Goal: Information Seeking & Learning: Learn about a topic

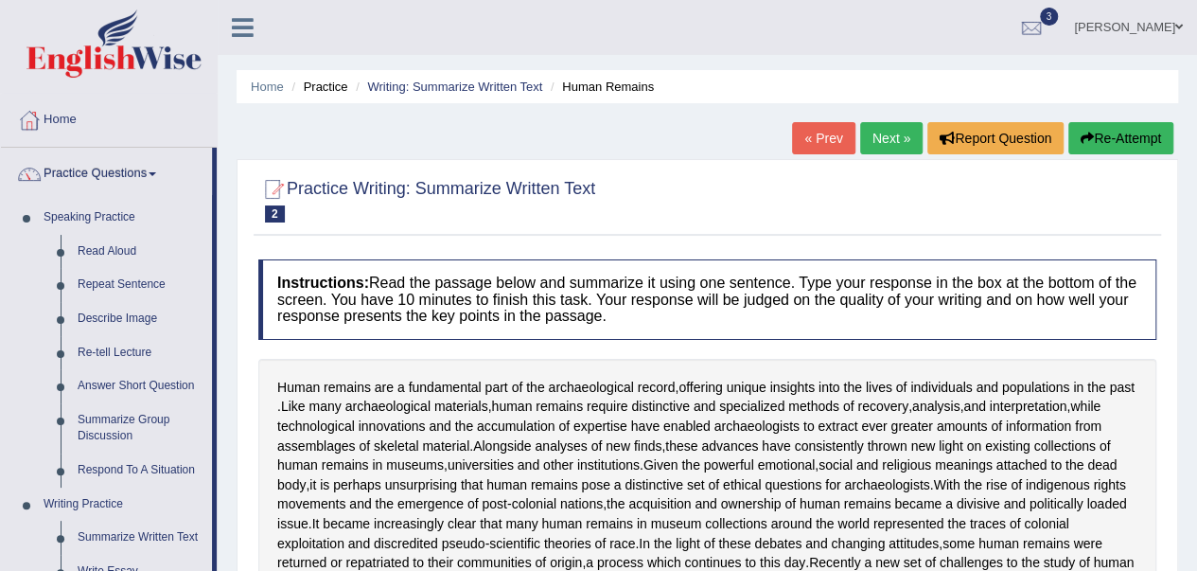
click at [890, 134] on link "Next »" at bounding box center [891, 138] width 62 height 32
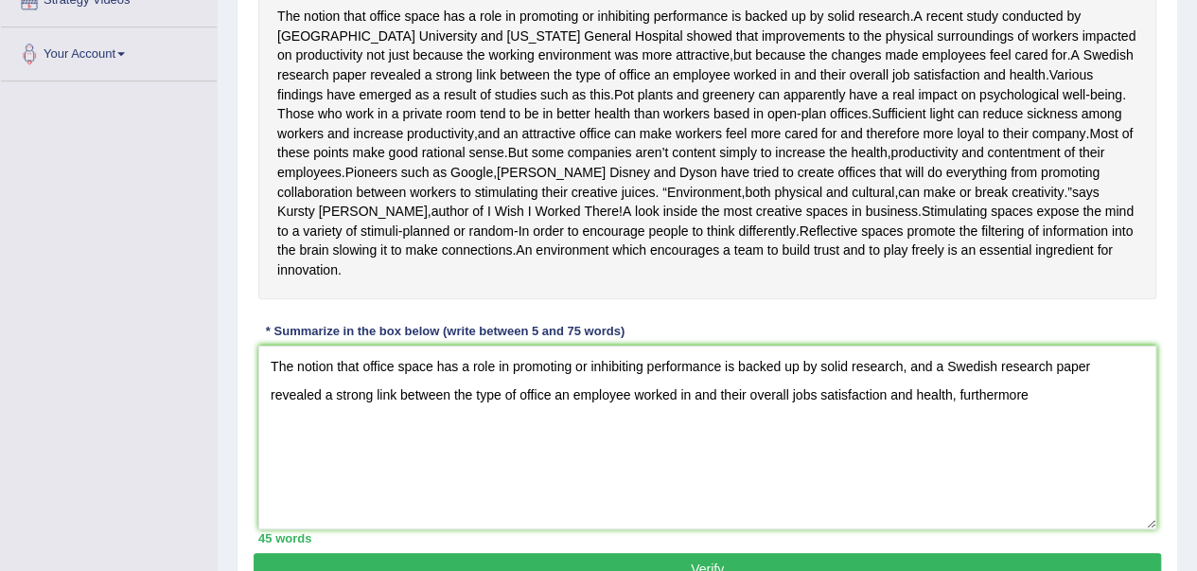
scroll to position [434, 0]
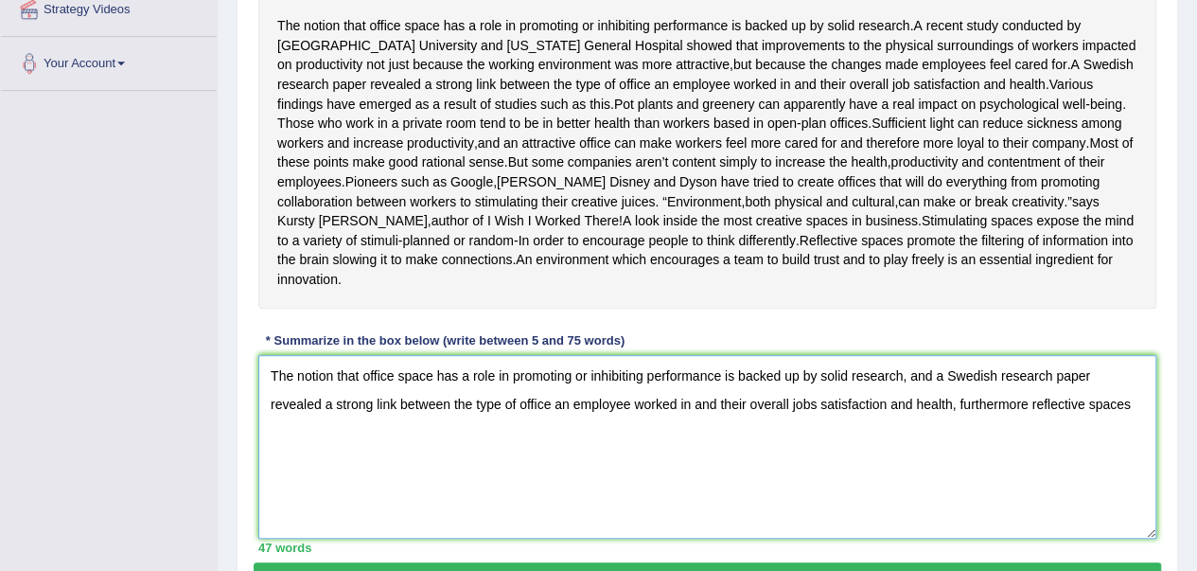
click at [727, 495] on textarea "The notion that office space has a role in promoting or inhibiting performance …" at bounding box center [707, 447] width 898 height 184
click at [1101, 428] on textarea "The notion that office space has a role in promoting or inhibiting performance …" at bounding box center [707, 447] width 898 height 184
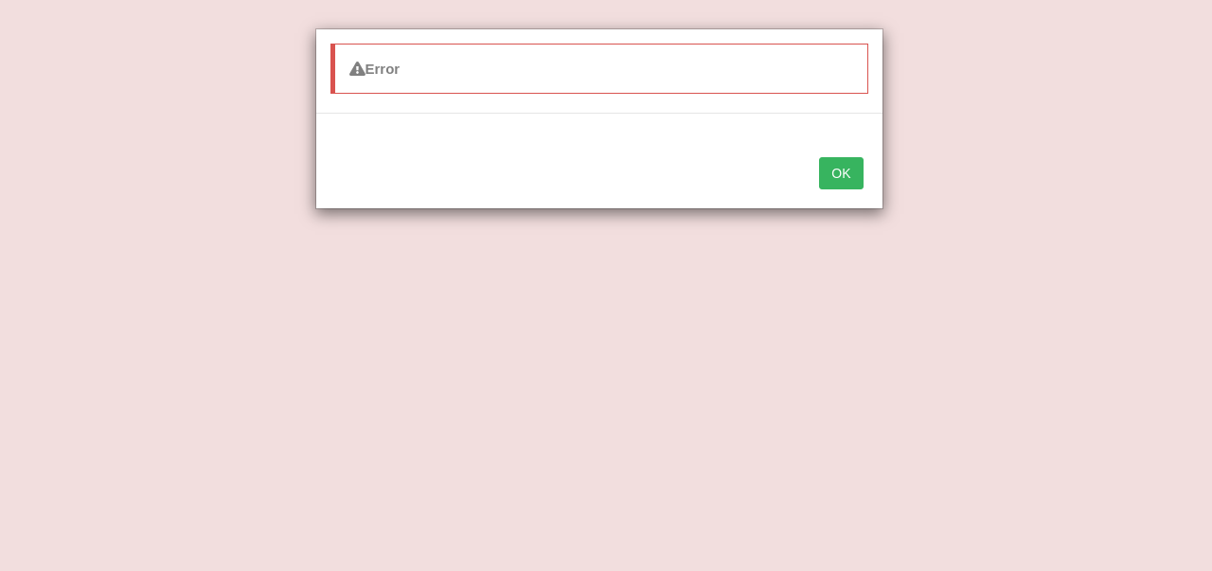
type textarea "The notion that office space has a role in promoting or inhibiting performance …"
click at [850, 174] on button "OK" at bounding box center [841, 173] width 44 height 32
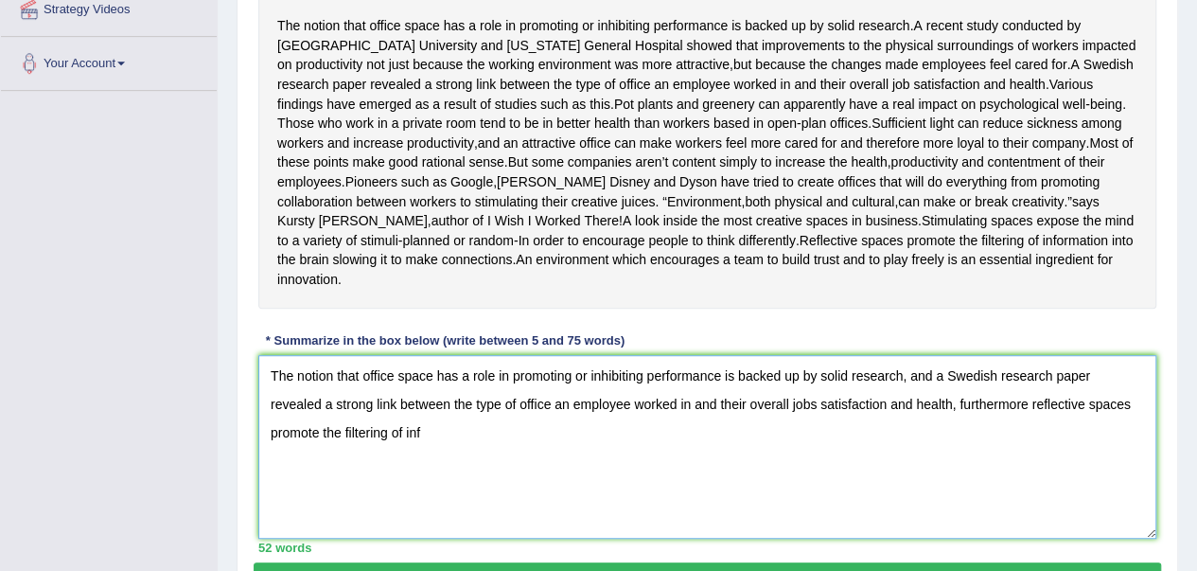
click at [387, 447] on textarea "The notion that office space has a role in promoting or inhibiting performance …" at bounding box center [707, 447] width 898 height 184
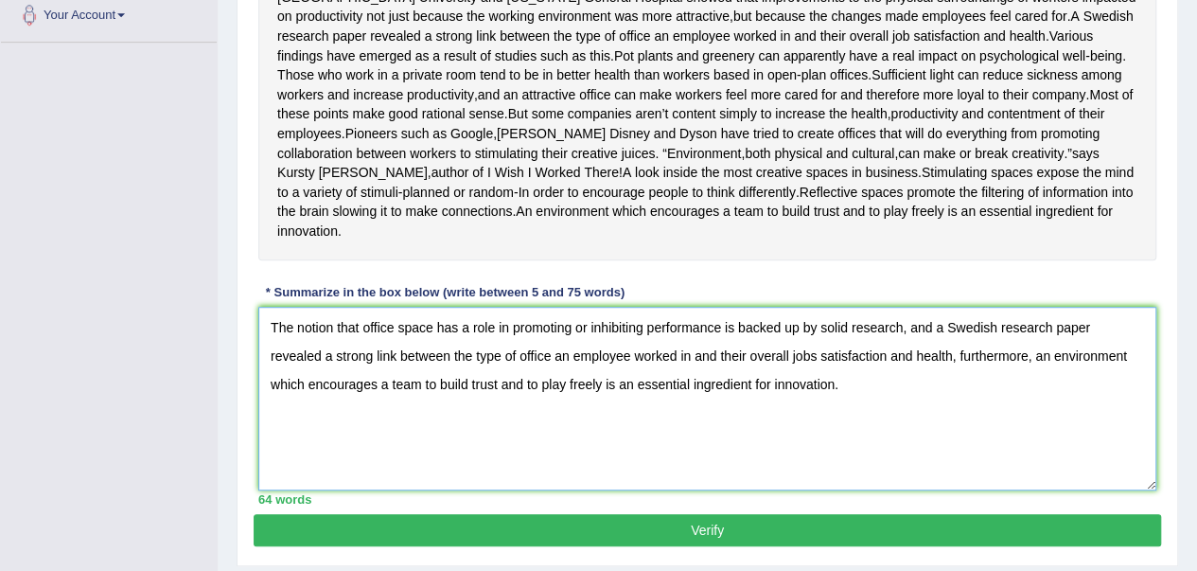
scroll to position [530, 0]
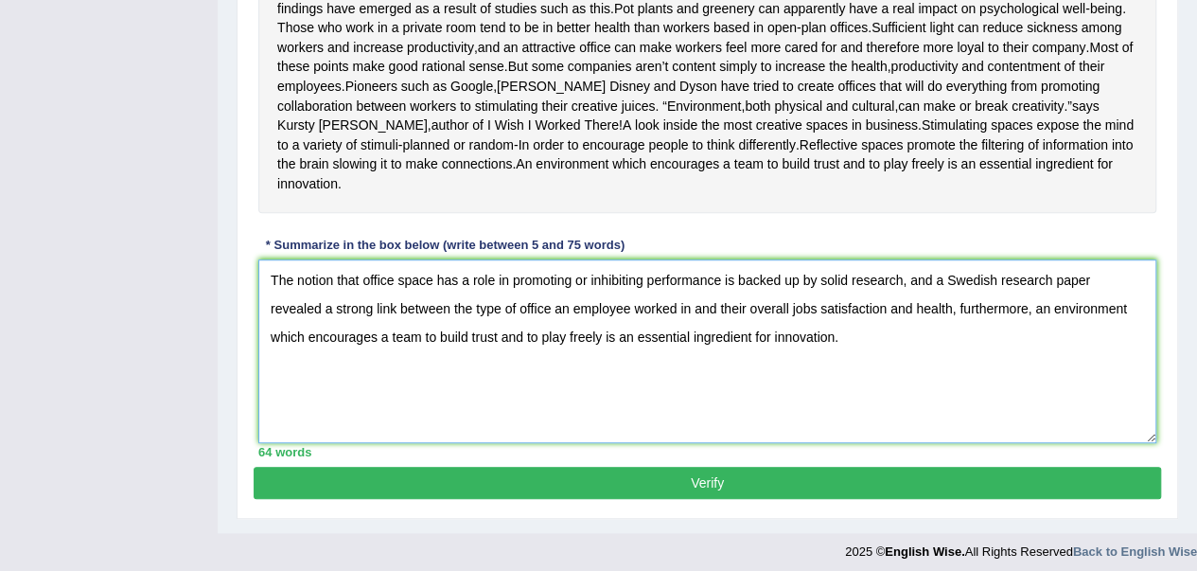
type textarea "The notion that office space has a role in promoting or inhibiting performance …"
click at [793, 497] on button "Verify" at bounding box center [708, 483] width 908 height 32
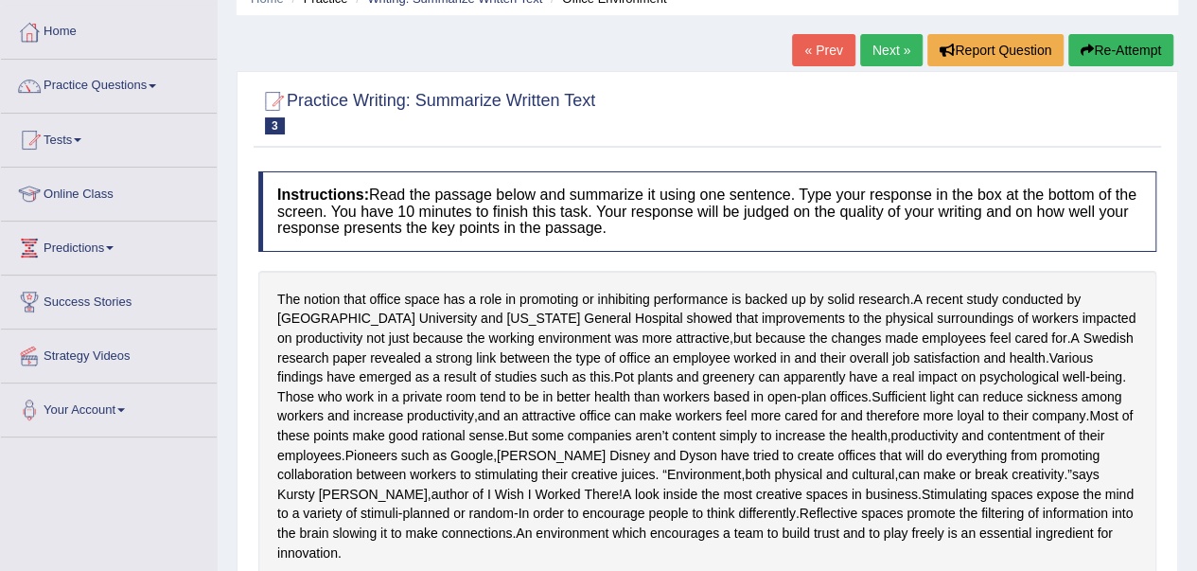
scroll to position [0, 0]
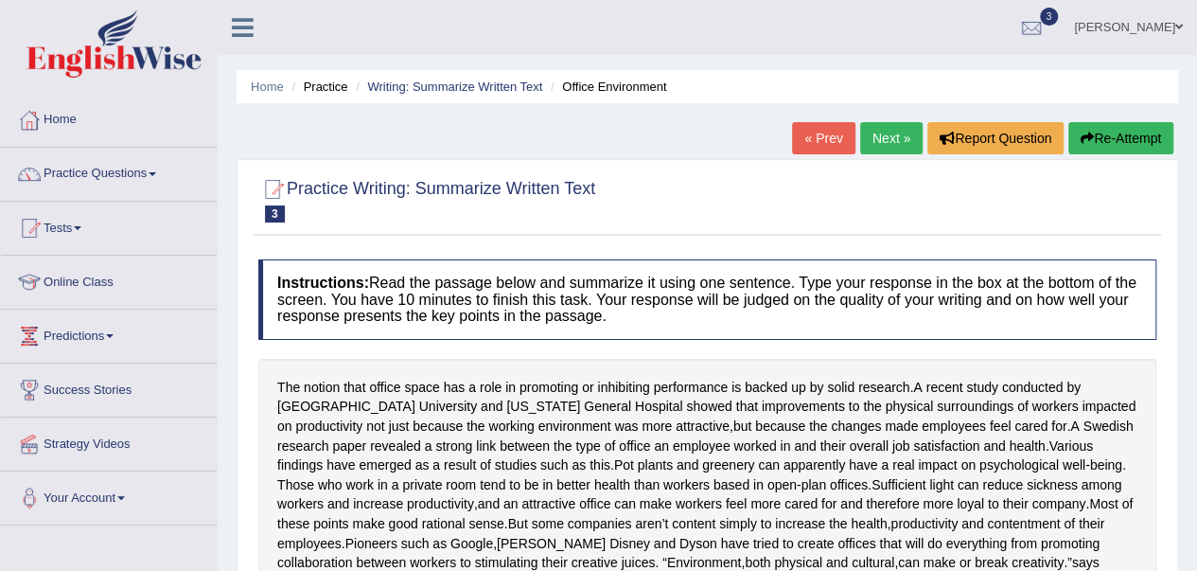
click at [156, 173] on span at bounding box center [153, 174] width 8 height 4
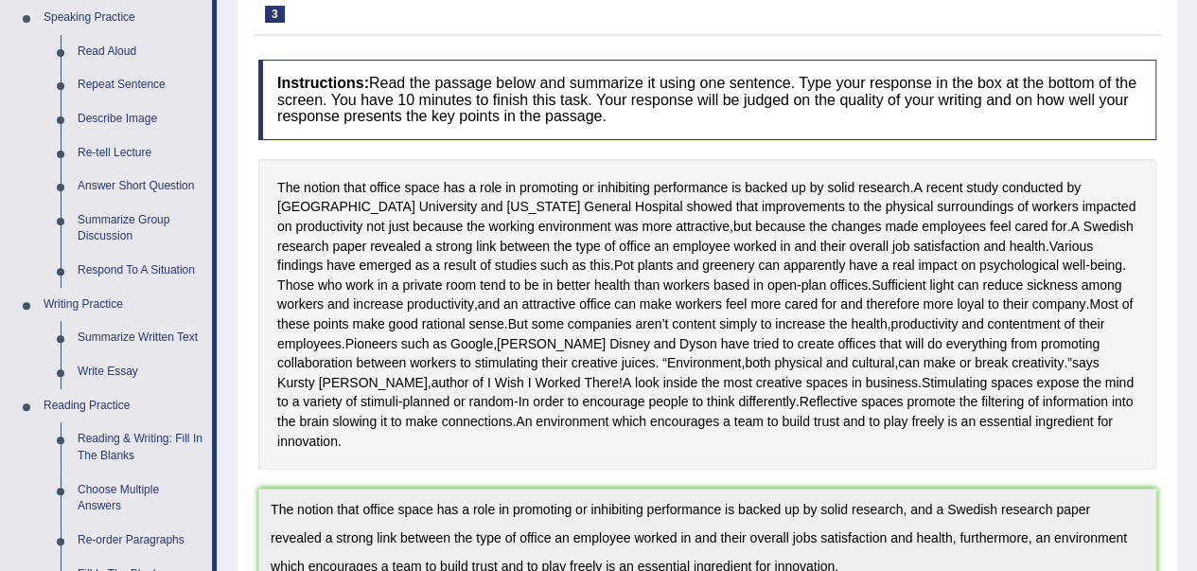
scroll to position [201, 0]
click at [127, 367] on link "Write Essay" at bounding box center [140, 371] width 143 height 34
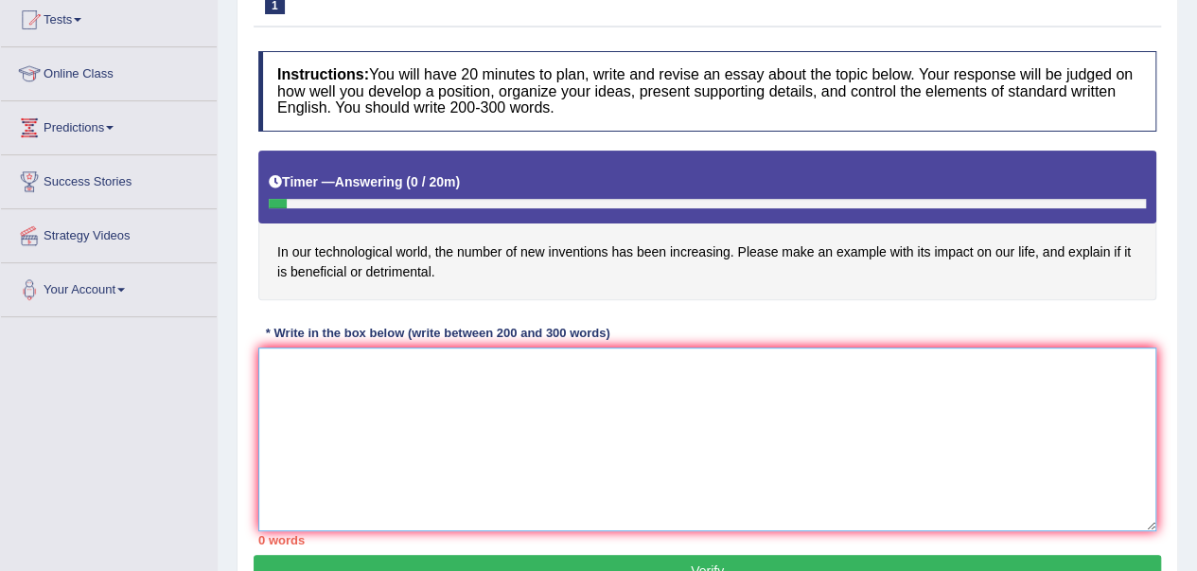
click at [330, 401] on textarea at bounding box center [707, 439] width 898 height 184
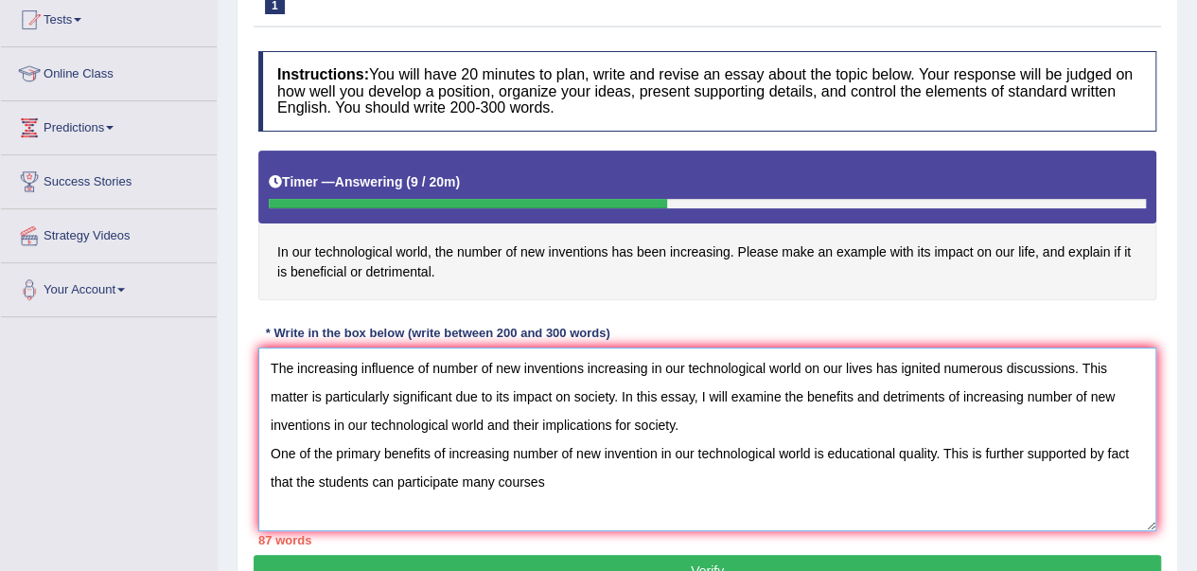
click at [566, 490] on textarea "The increasing influence of number of new inventions increasing in our technolo…" at bounding box center [707, 439] width 898 height 184
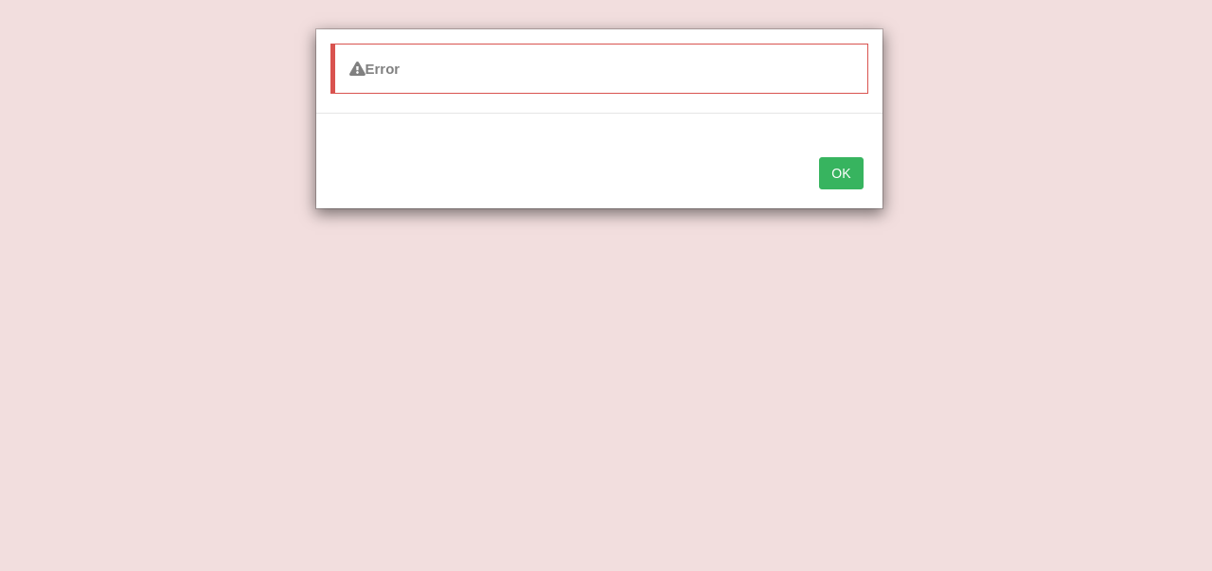
click at [835, 178] on button "OK" at bounding box center [841, 173] width 44 height 32
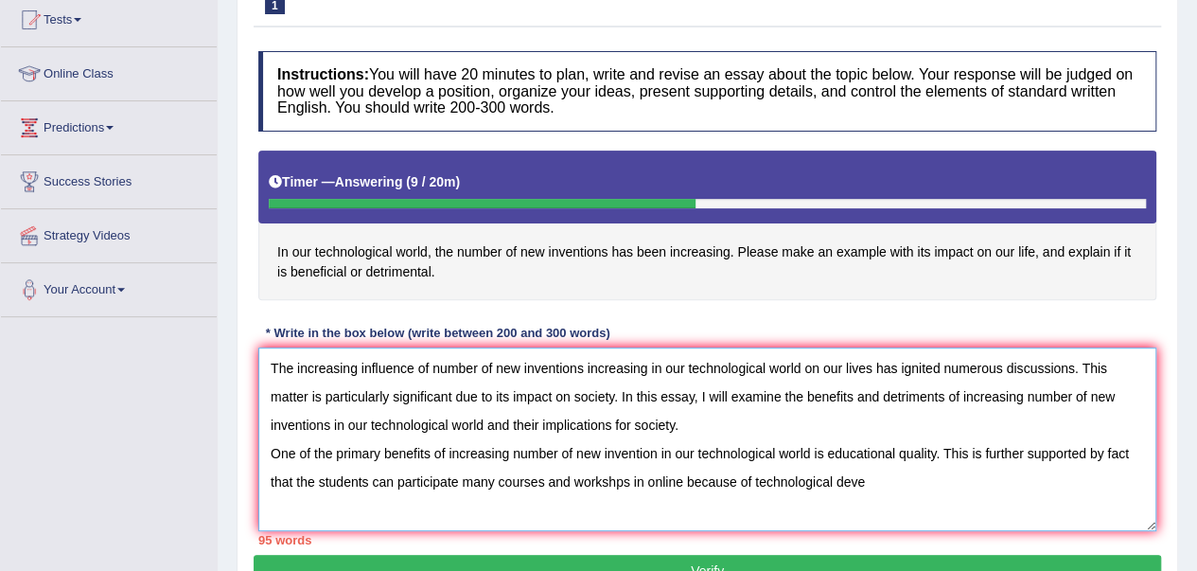
click at [865, 486] on textarea "The increasing influence of number of new inventions increasing in our technolo…" at bounding box center [707, 439] width 898 height 184
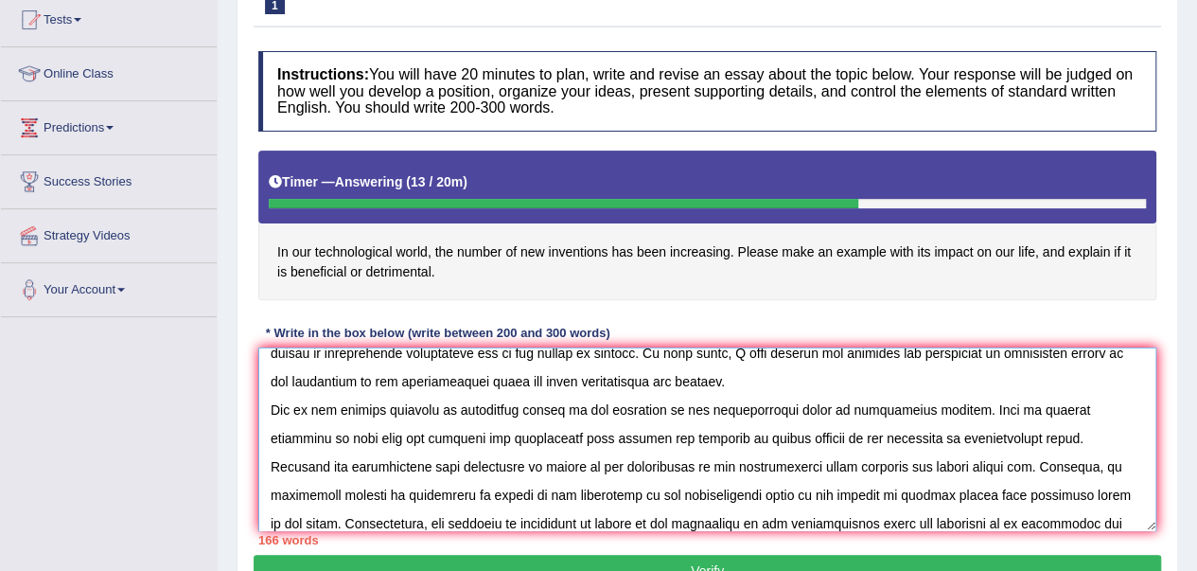
scroll to position [72, 0]
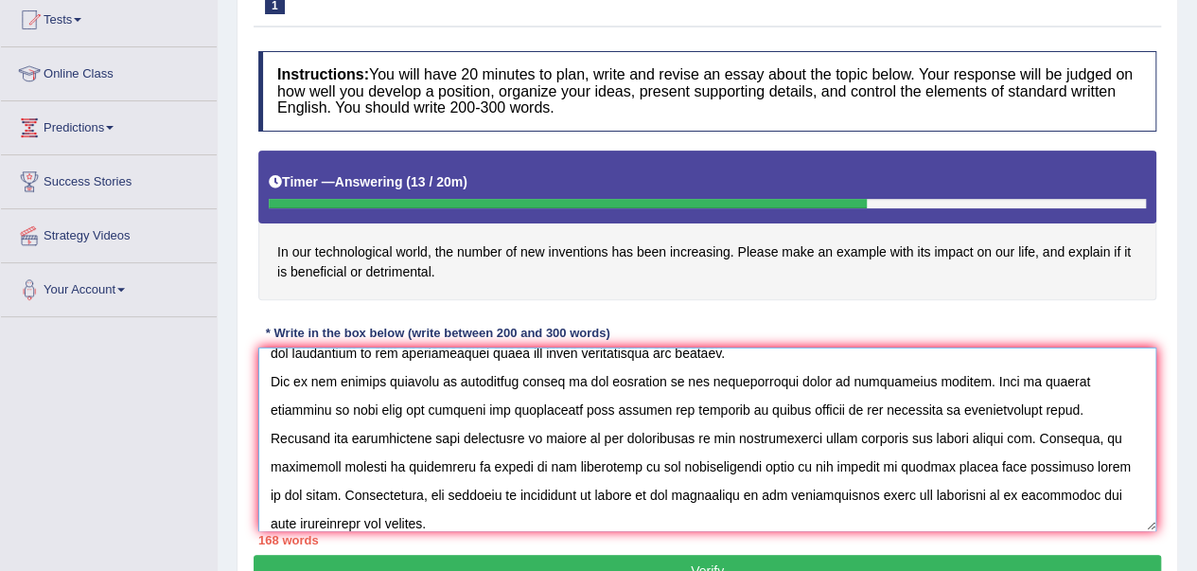
click at [652, 388] on textarea at bounding box center [707, 439] width 898 height 184
click at [659, 384] on textarea at bounding box center [707, 439] width 898 height 184
click at [572, 434] on textarea at bounding box center [707, 439] width 898 height 184
click at [1090, 465] on textarea at bounding box center [707, 439] width 898 height 184
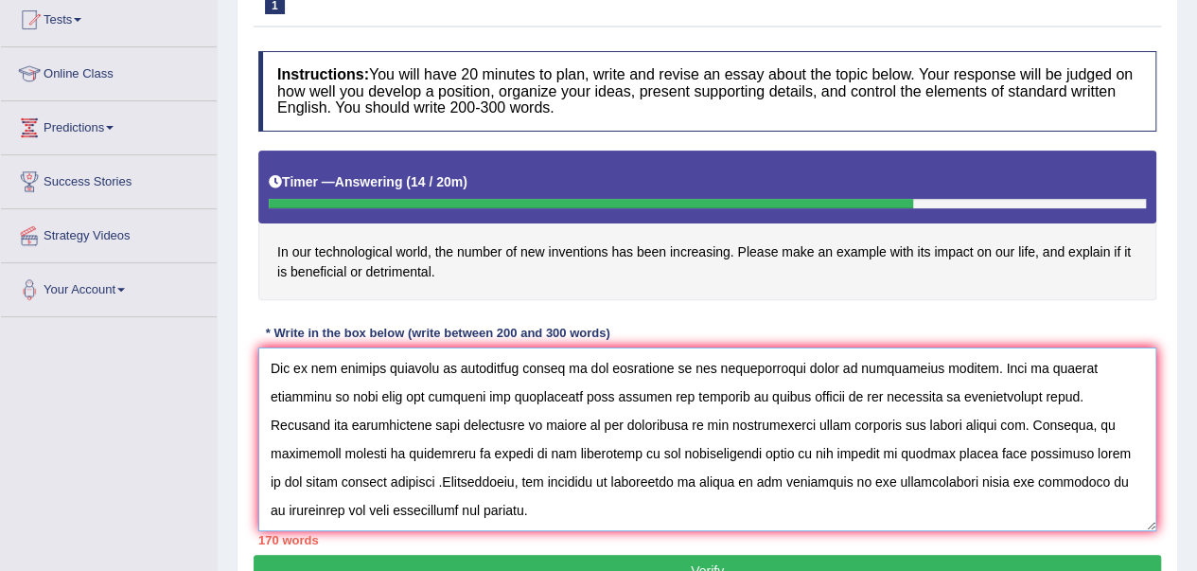
click at [421, 507] on textarea at bounding box center [707, 439] width 898 height 184
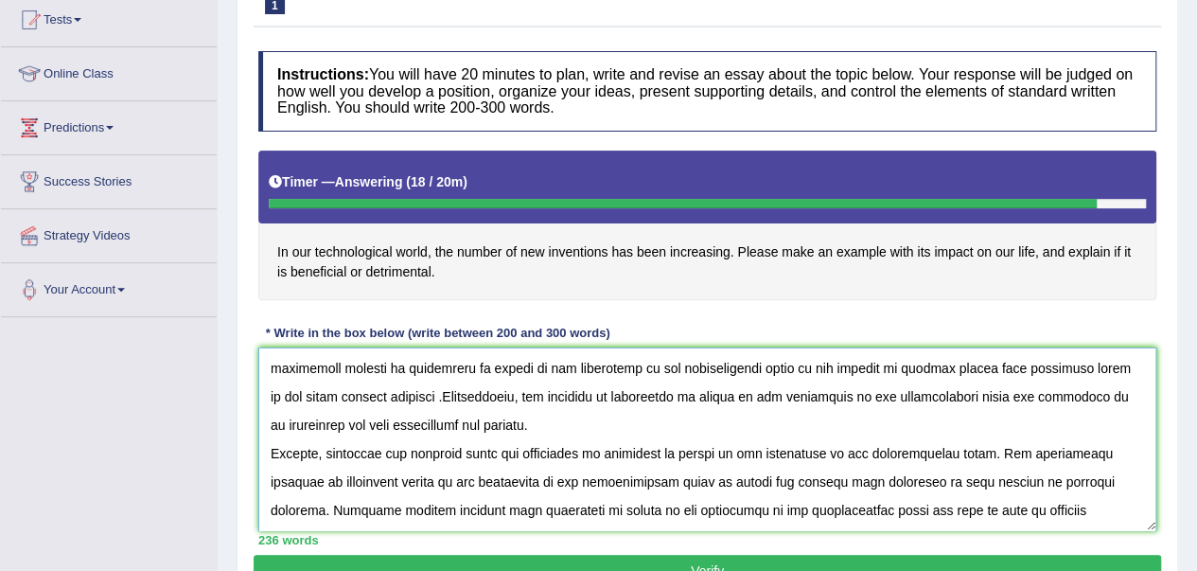
scroll to position [186, 0]
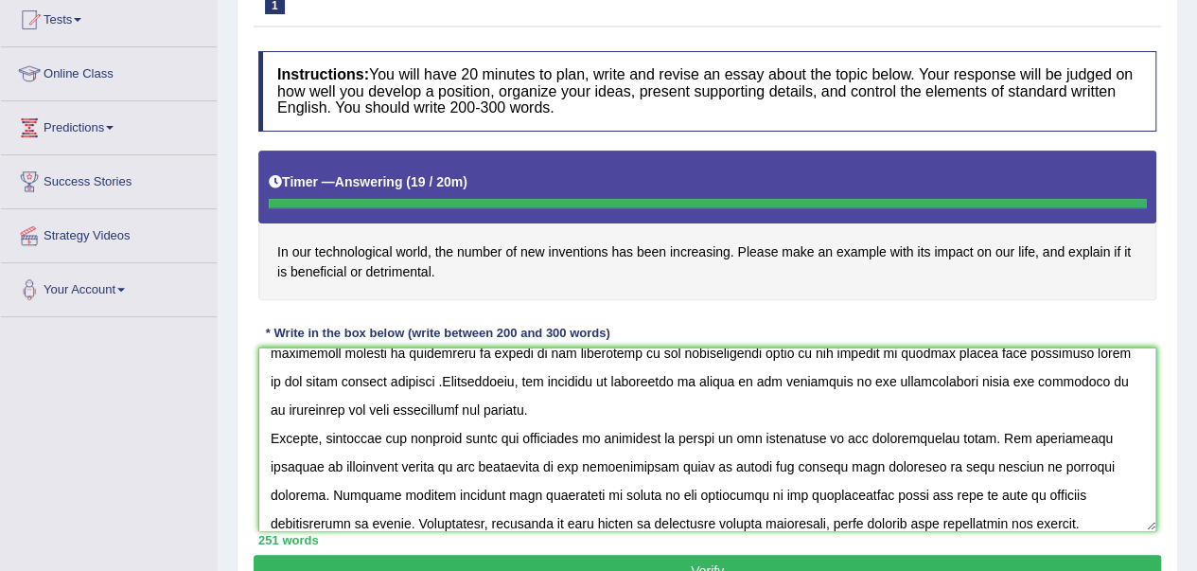
type textarea "The increasing influence of number of new inventions increasing in our technolo…"
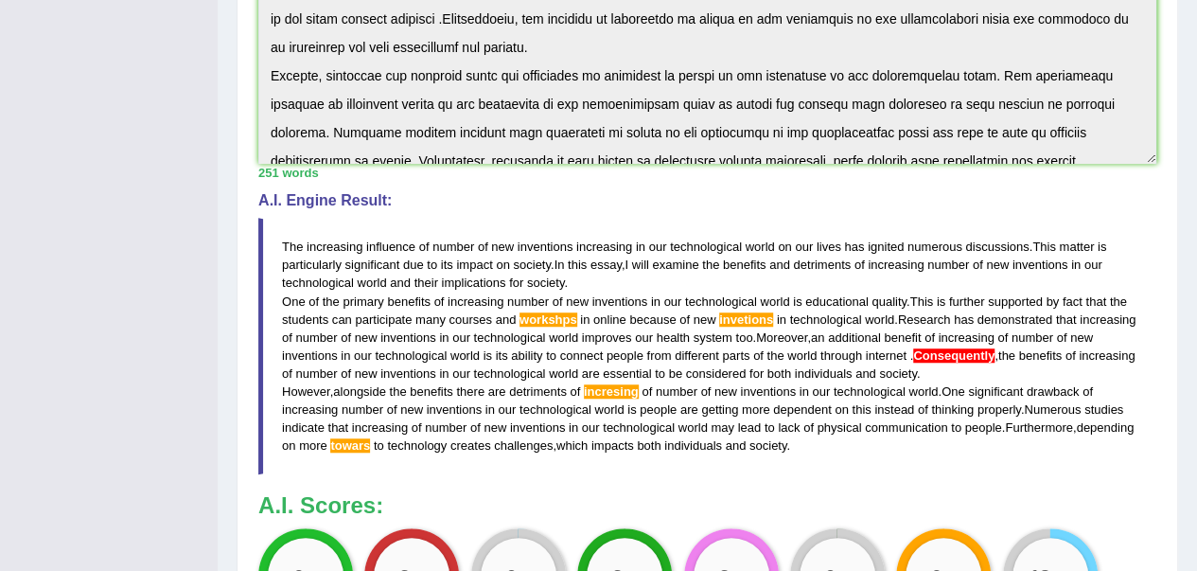
scroll to position [191, 0]
